Goal: Task Accomplishment & Management: Manage account settings

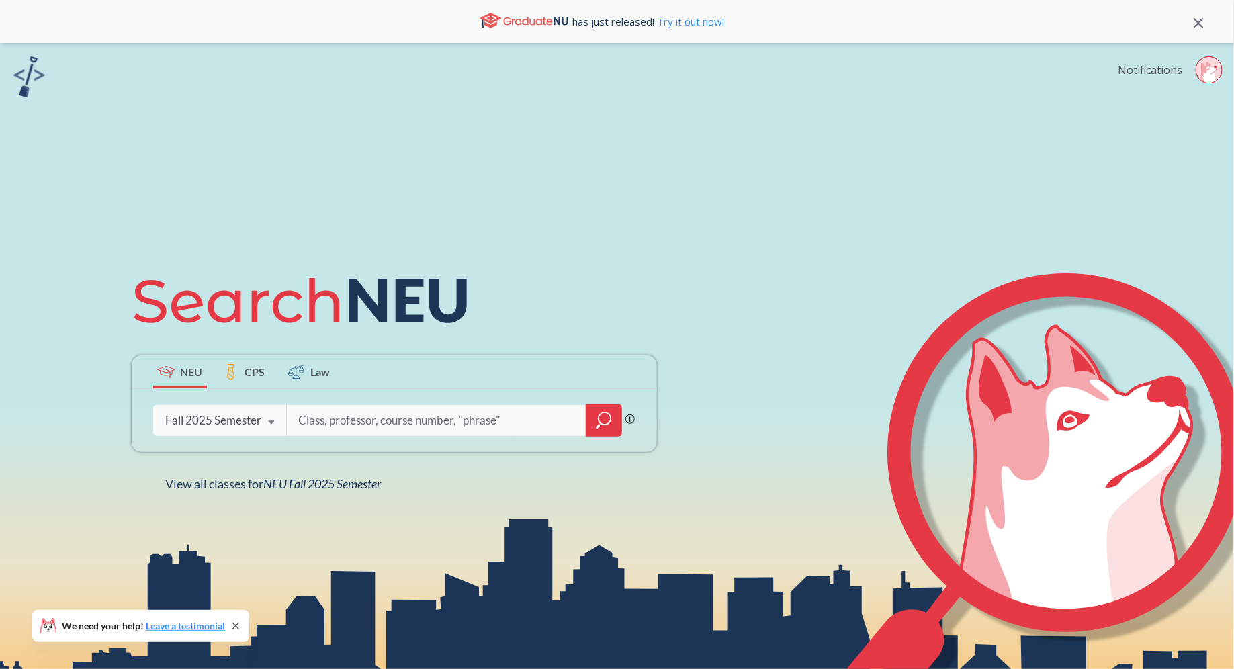
click at [1147, 71] on link "Notifications" at bounding box center [1150, 69] width 64 height 15
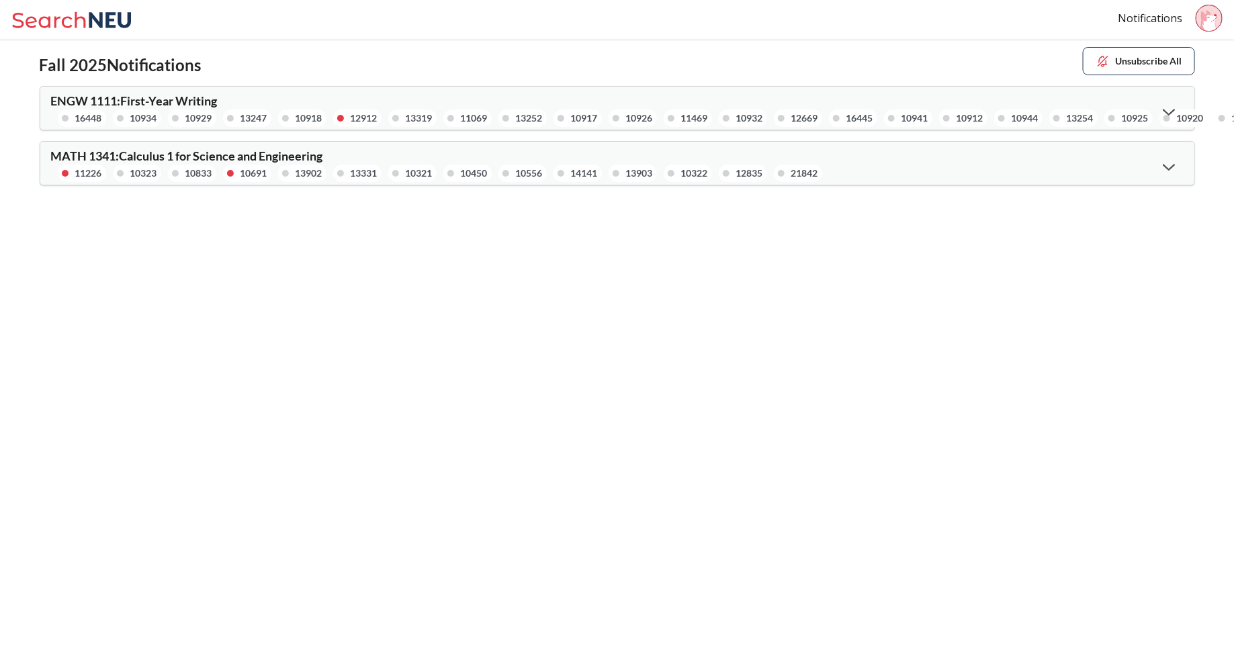
click at [644, 181] on div "MATH 1341 : Calculus 1 for Science and Engineering 11226 10323 10833 10691 1390…" at bounding box center [617, 163] width 1154 height 43
click at [638, 169] on div "13903" at bounding box center [639, 173] width 27 height 15
click at [1168, 169] on icon at bounding box center [1169, 166] width 12 height 7
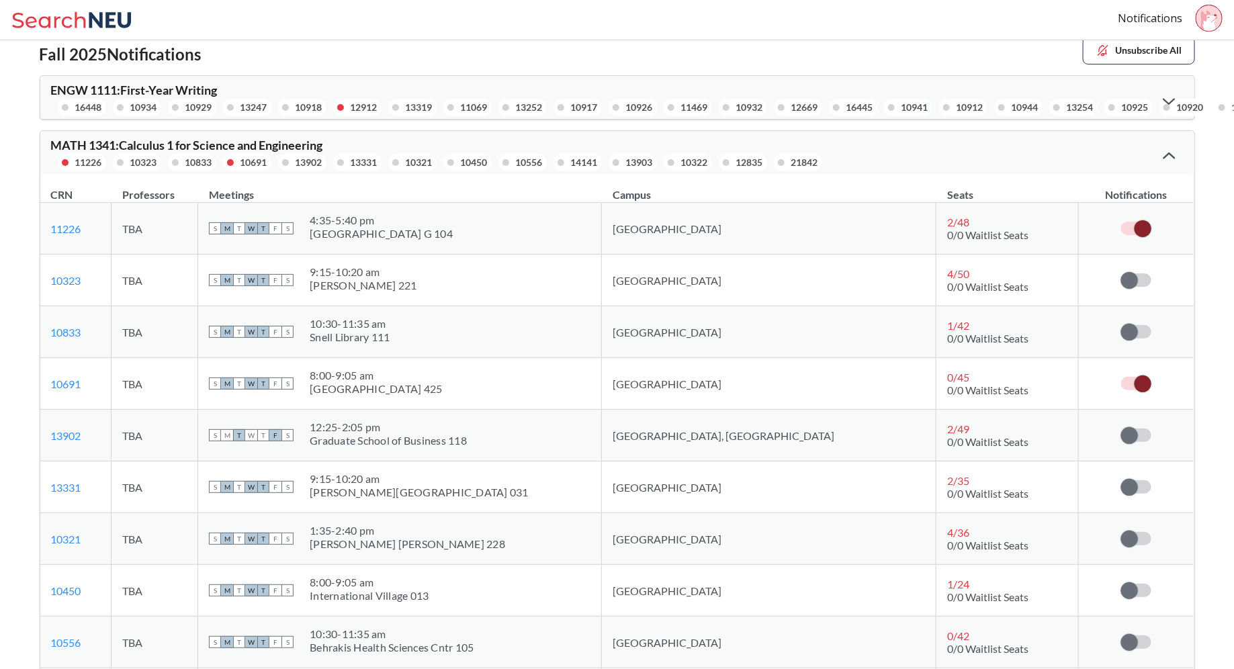
scroll to position [7, 0]
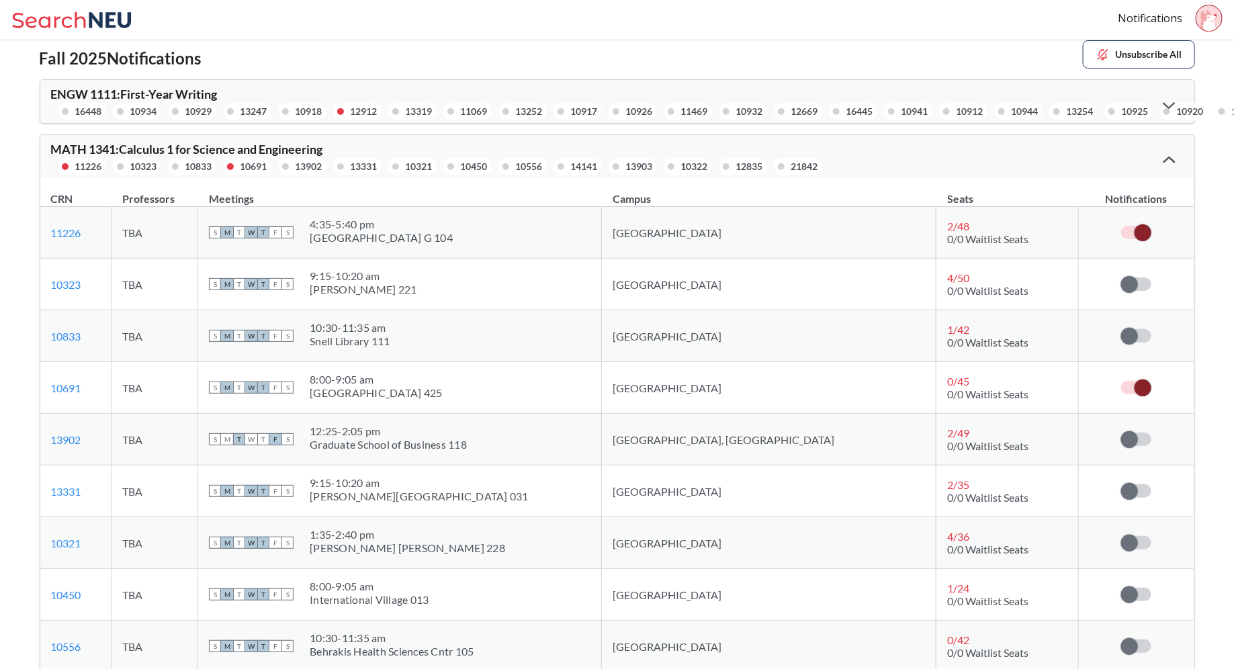
click at [1140, 234] on span at bounding box center [1143, 232] width 17 height 17
click at [1121, 226] on input "checkbox" at bounding box center [1121, 226] width 0 height 0
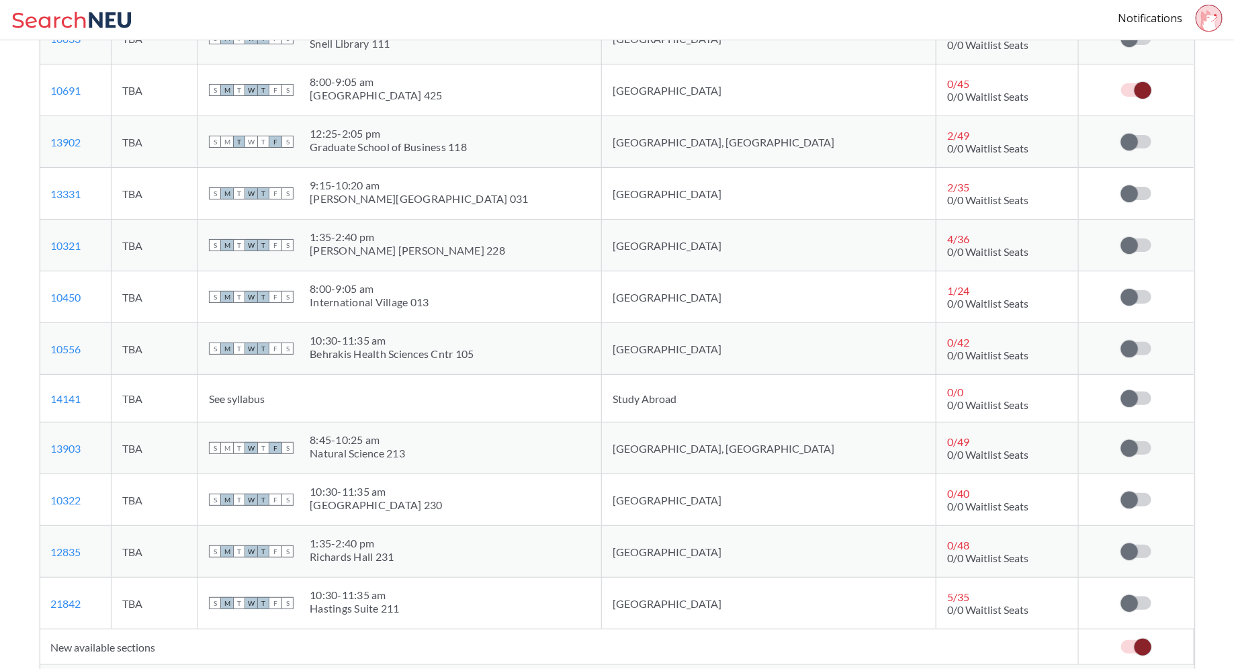
scroll to position [0, 0]
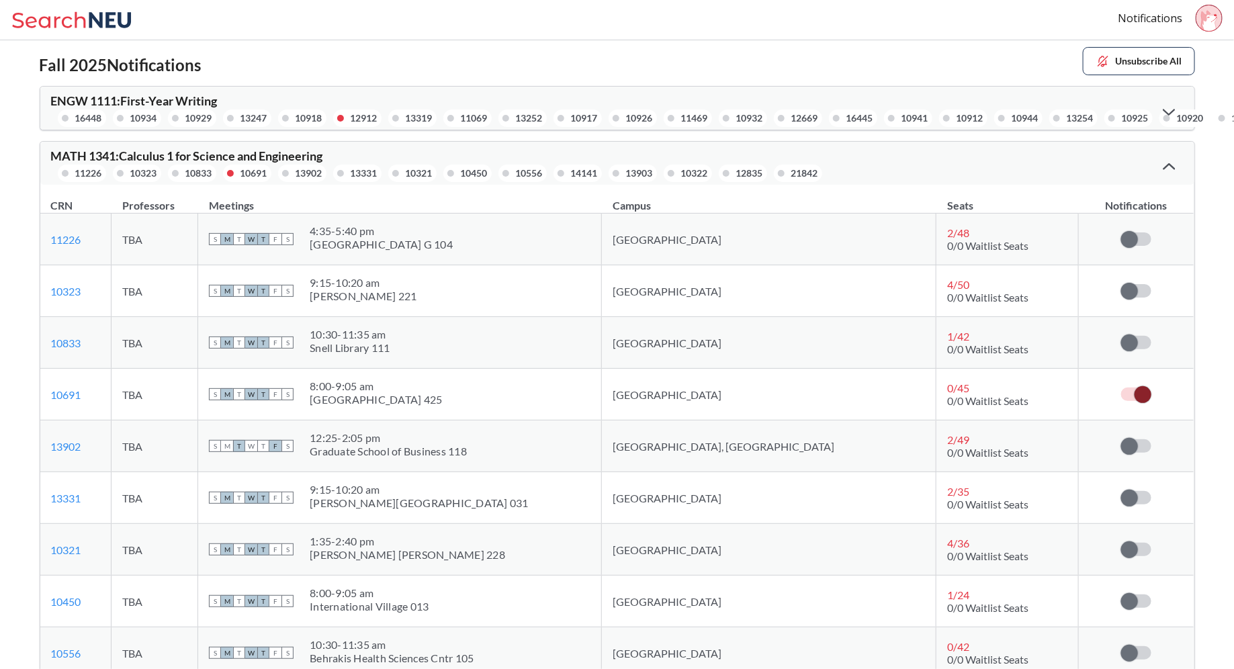
click at [1159, 167] on div at bounding box center [1169, 165] width 29 height 27
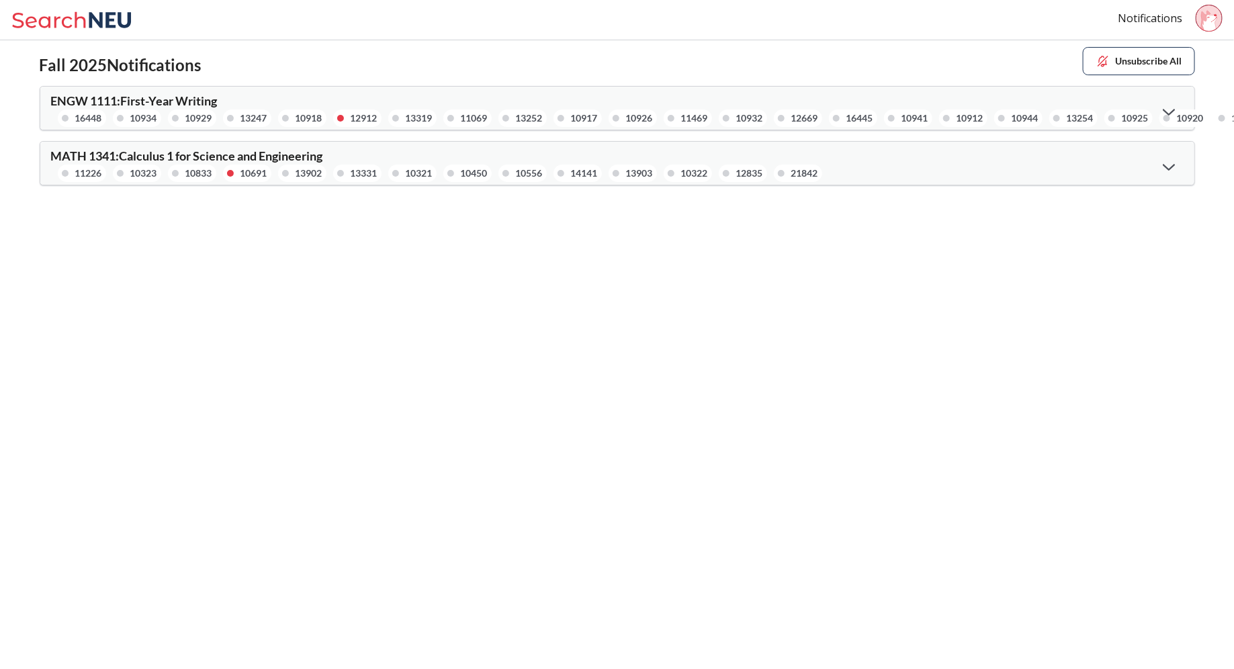
click at [1168, 93] on div "ENGW 1111 : First-Year Writing 16448 10934 10929 13247 10918 12912 13319 11069 …" at bounding box center [617, 108] width 1154 height 43
click at [1170, 109] on icon at bounding box center [1169, 111] width 12 height 7
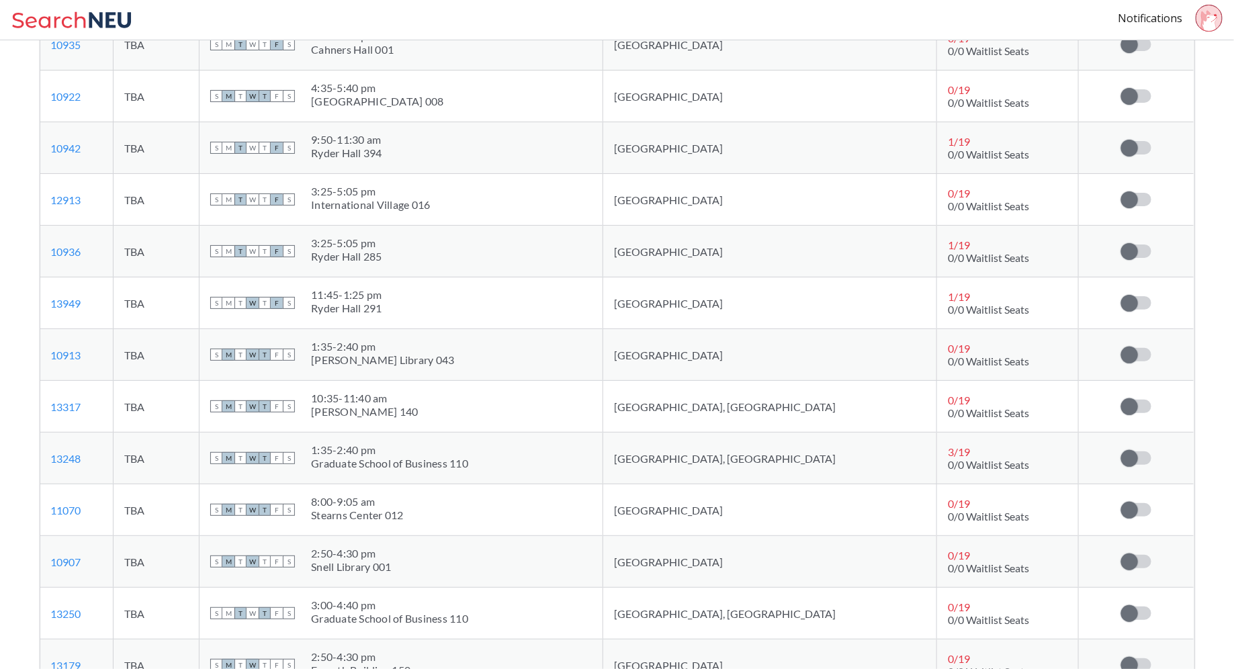
scroll to position [3741, 0]
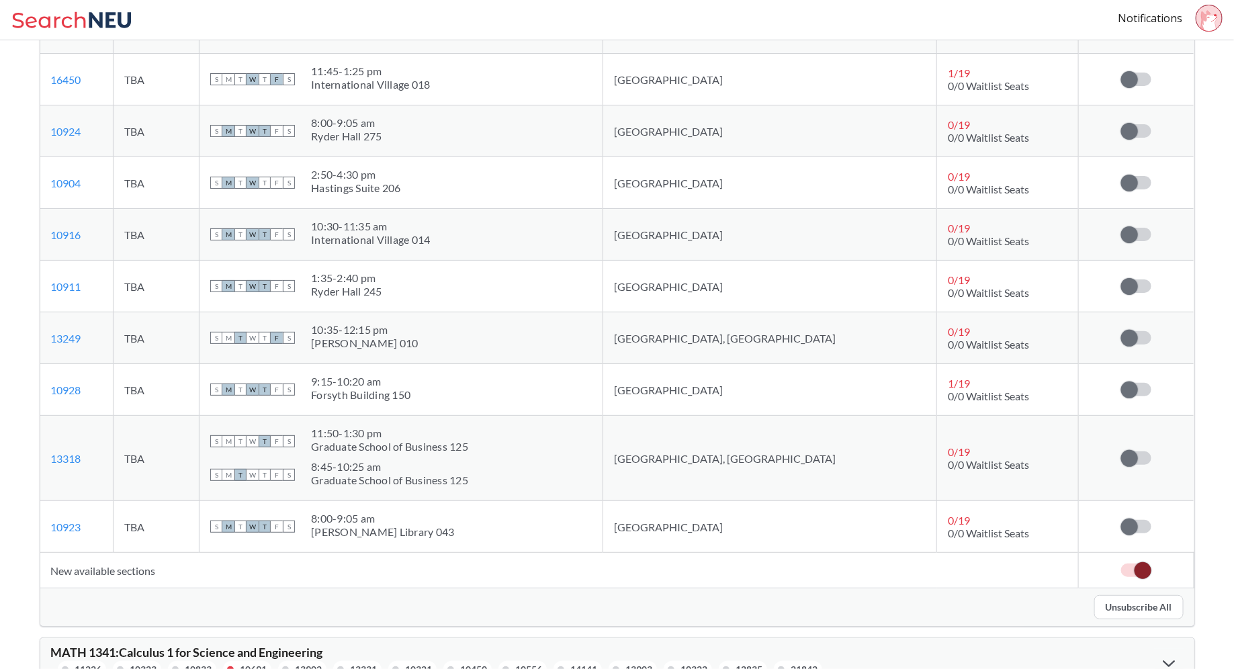
click at [1130, 595] on button "Unsubscribe All" at bounding box center [1138, 607] width 89 height 24
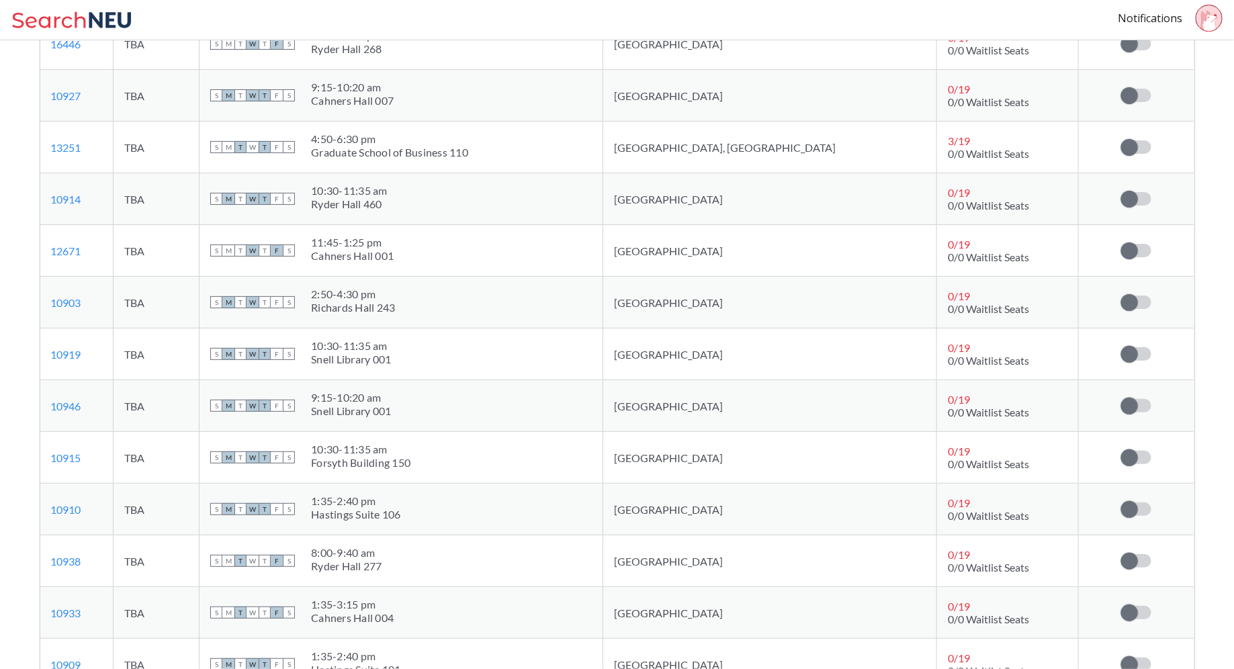
scroll to position [0, 0]
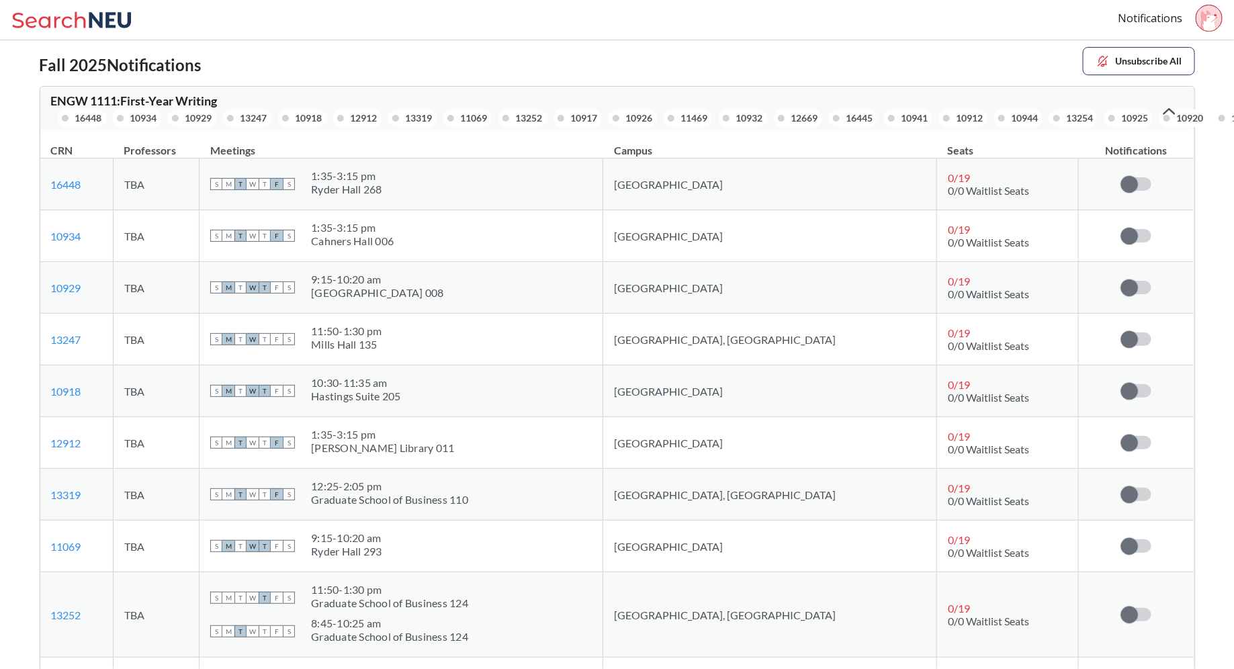
click at [1160, 112] on div at bounding box center [1169, 110] width 29 height 27
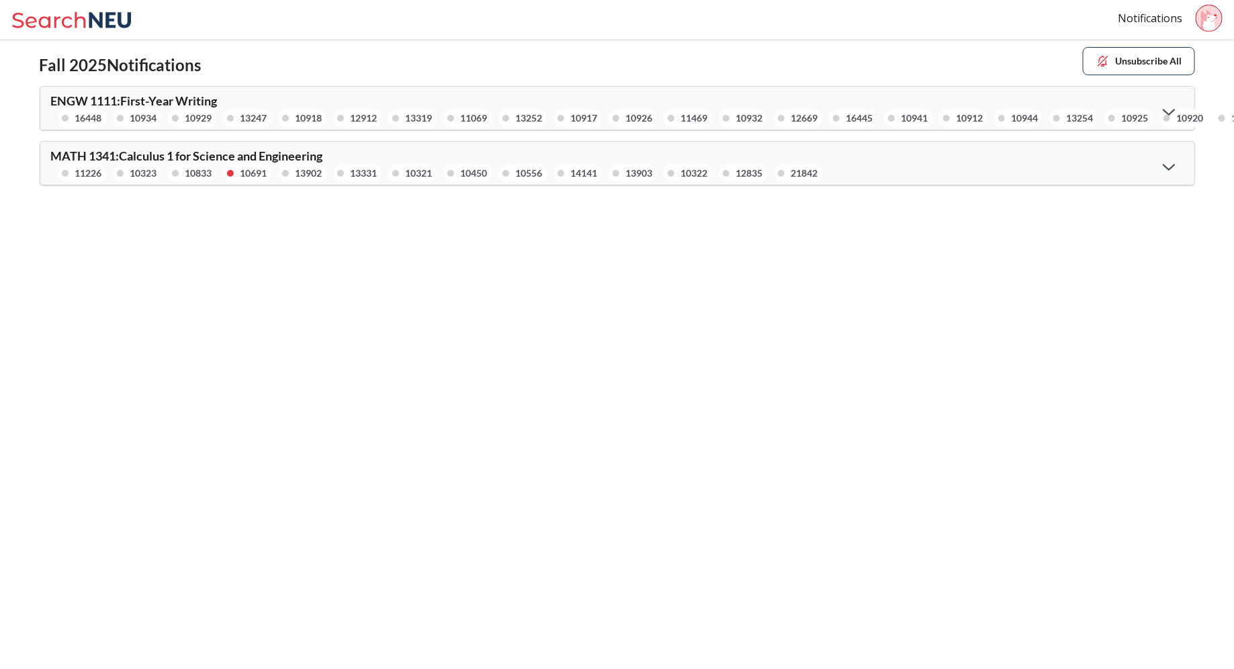
click at [1004, 150] on div "MATH 1341 : Calculus 1 for Science and Engineering 11226 10323 10833 10691 1390…" at bounding box center [617, 163] width 1154 height 43
click at [1171, 167] on icon at bounding box center [1169, 166] width 12 height 7
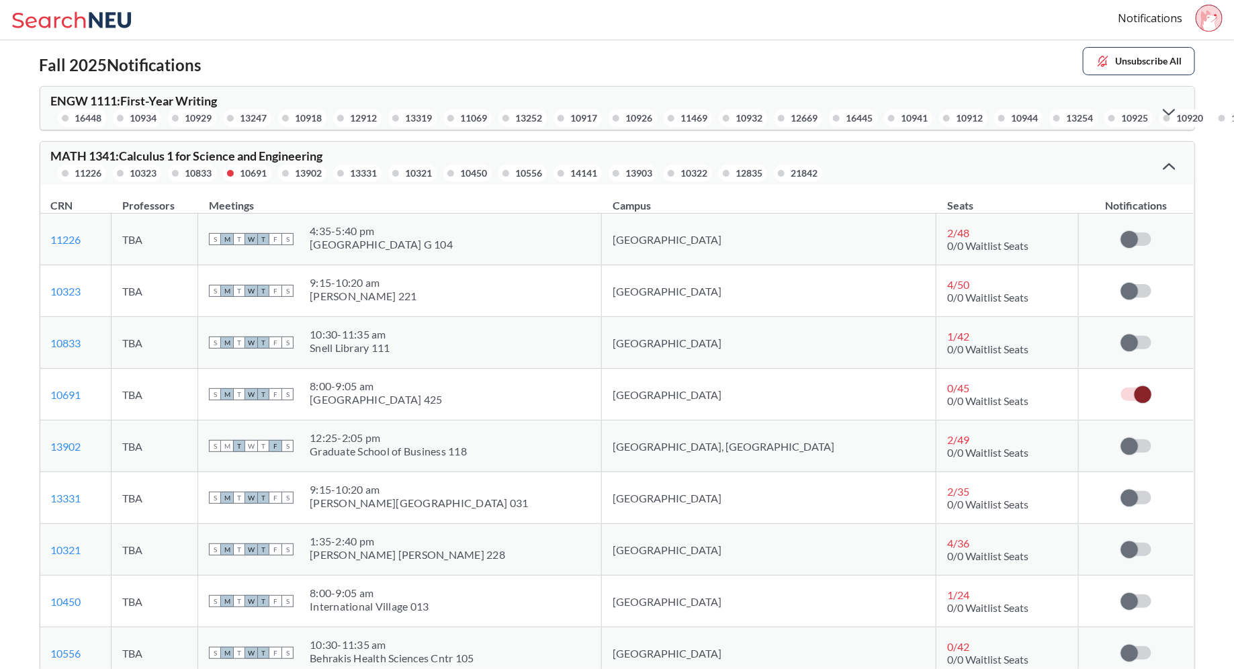
click at [1169, 163] on icon at bounding box center [1169, 166] width 12 height 7
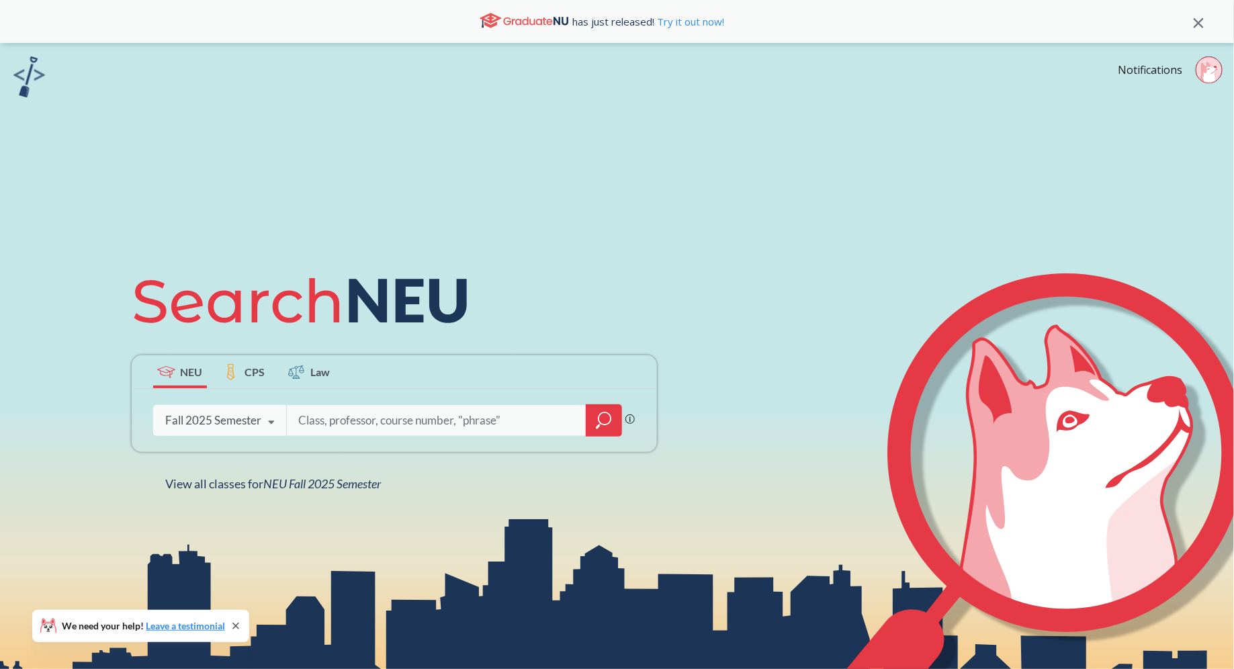
click at [1145, 60] on div "Notifications" at bounding box center [1176, 71] width 116 height 31
click at [1145, 74] on link "Notifications" at bounding box center [1150, 69] width 64 height 15
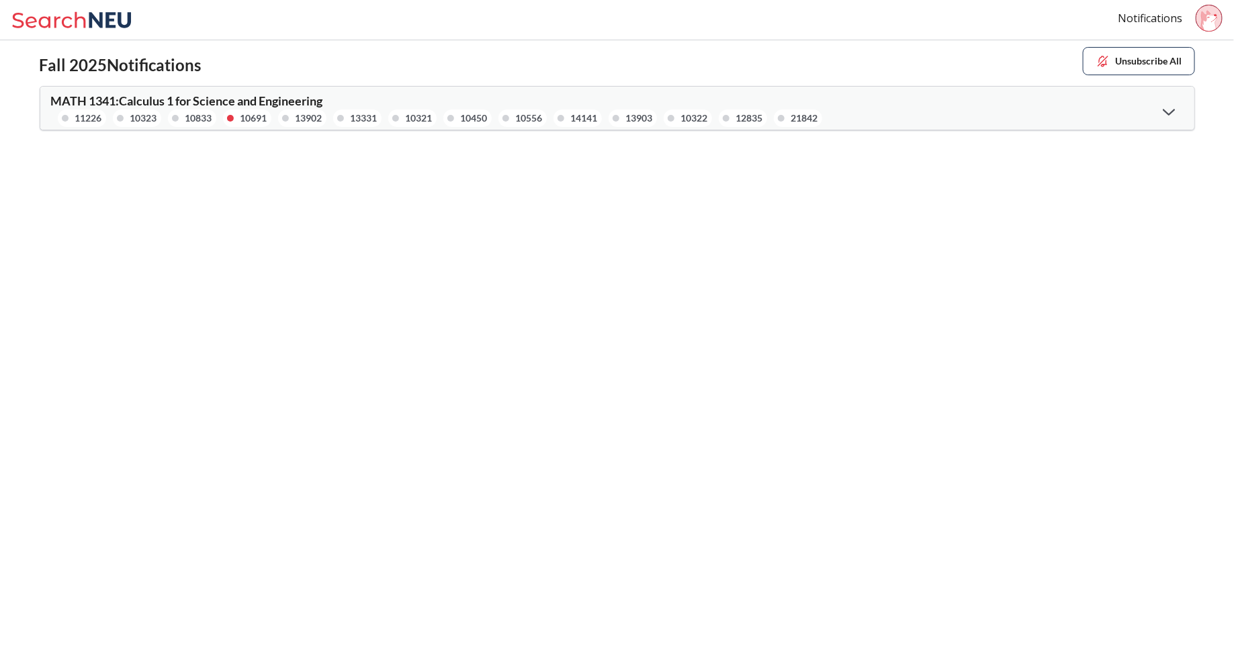
click at [1175, 110] on icon at bounding box center [1169, 111] width 12 height 7
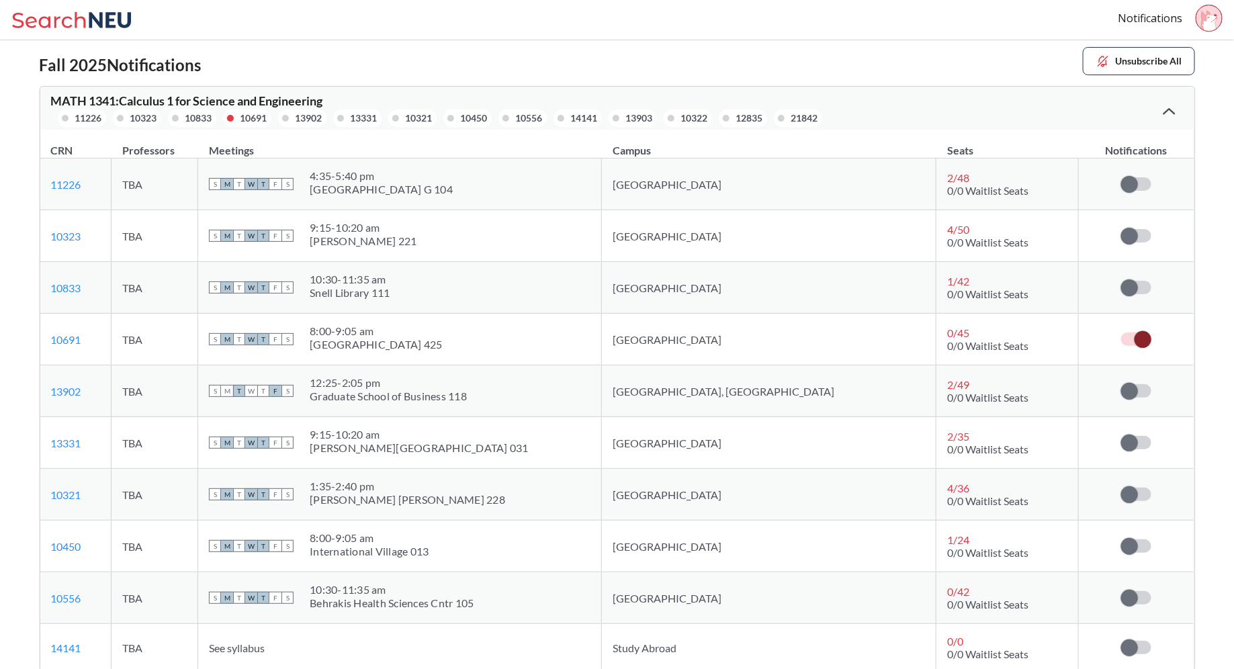
click at [1221, 13] on circle at bounding box center [1209, 18] width 26 height 26
